Goal: Check status: Check status

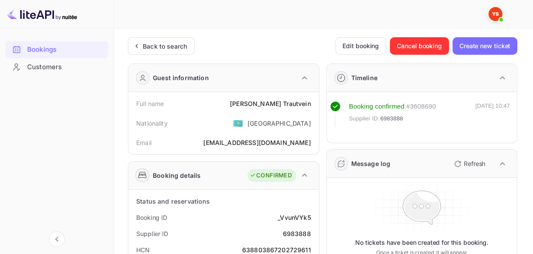
scroll to position [88, 0]
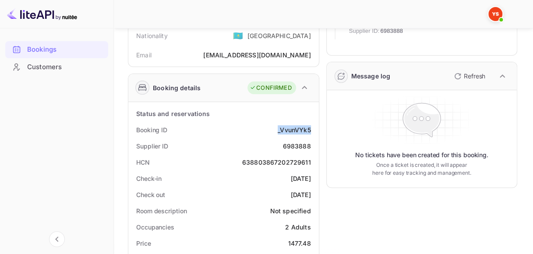
drag, startPoint x: 312, startPoint y: 129, endPoint x: 276, endPoint y: 128, distance: 36.4
click at [276, 128] on div "Booking ID _VvunVYk5" at bounding box center [224, 130] width 184 height 16
copy div "_VvunVYk5"
drag, startPoint x: 283, startPoint y: 146, endPoint x: 312, endPoint y: 146, distance: 29.4
click at [312, 146] on div "Supplier ID 6983888" at bounding box center [224, 146] width 184 height 16
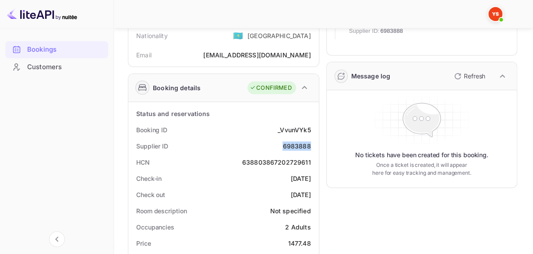
copy div "6983888"
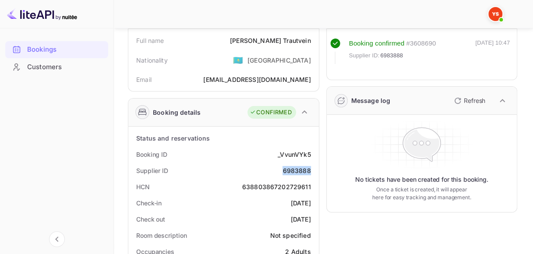
scroll to position [44, 0]
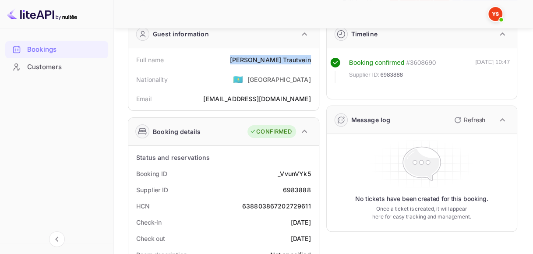
drag, startPoint x: 267, startPoint y: 61, endPoint x: 315, endPoint y: 61, distance: 47.3
click at [315, 61] on div "Full name [PERSON_NAME]" at bounding box center [224, 60] width 184 height 16
copy div "[PERSON_NAME]"
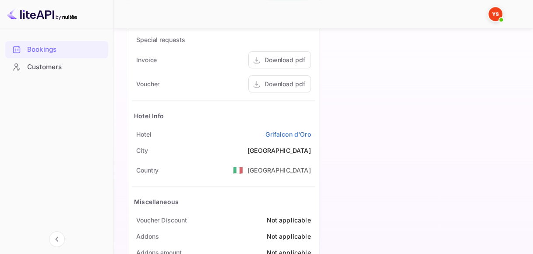
scroll to position [434, 0]
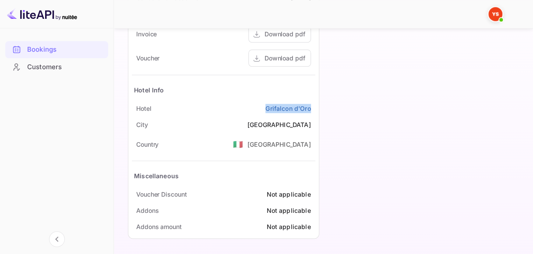
drag, startPoint x: 263, startPoint y: 107, endPoint x: 316, endPoint y: 107, distance: 53.0
copy link "Grifalcon d'Oro"
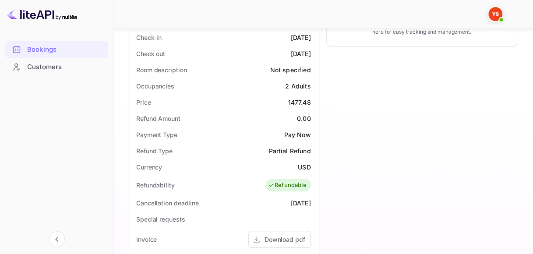
scroll to position [215, 0]
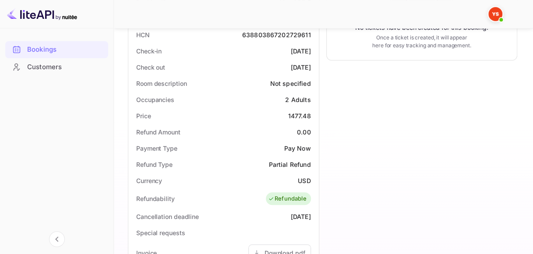
drag, startPoint x: 277, startPoint y: 50, endPoint x: 311, endPoint y: 50, distance: 34.2
click at [311, 50] on div "Check-in [DATE]" at bounding box center [224, 51] width 184 height 16
copy div "[DATE]"
drag, startPoint x: 274, startPoint y: 66, endPoint x: 307, endPoint y: 66, distance: 32.4
click at [307, 66] on div "Check out [DATE]" at bounding box center [224, 67] width 184 height 16
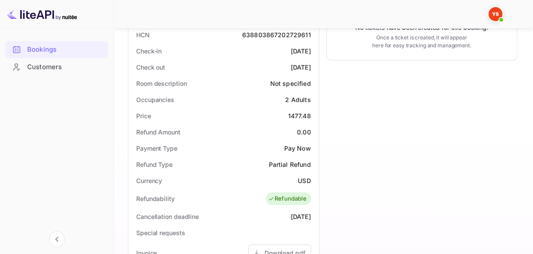
click at [305, 64] on div "[DATE]" at bounding box center [301, 67] width 20 height 9
drag, startPoint x: 276, startPoint y: 67, endPoint x: 312, endPoint y: 65, distance: 36.0
click at [312, 65] on div "Check out [DATE]" at bounding box center [224, 67] width 184 height 16
copy div "[DATE]"
